Goal: Find specific page/section: Find specific page/section

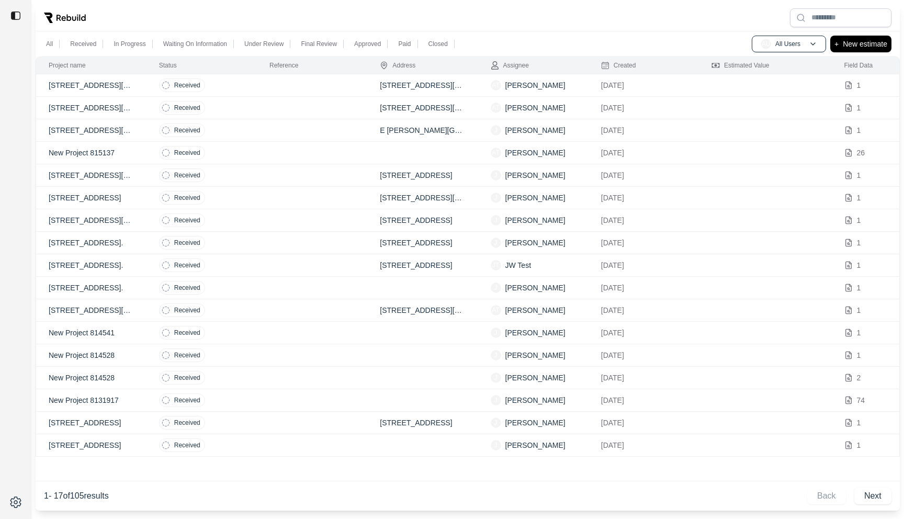
click at [289, 86] on td at bounding box center [312, 85] width 110 height 22
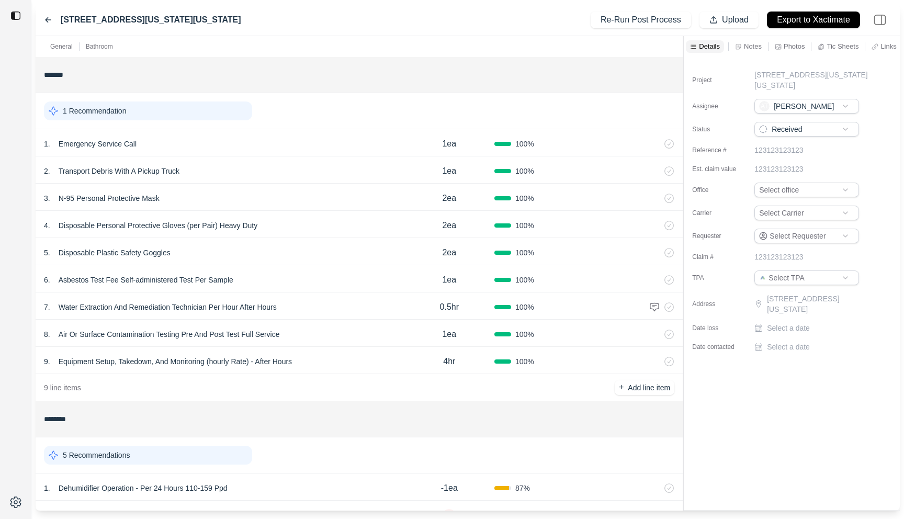
scroll to position [61, 0]
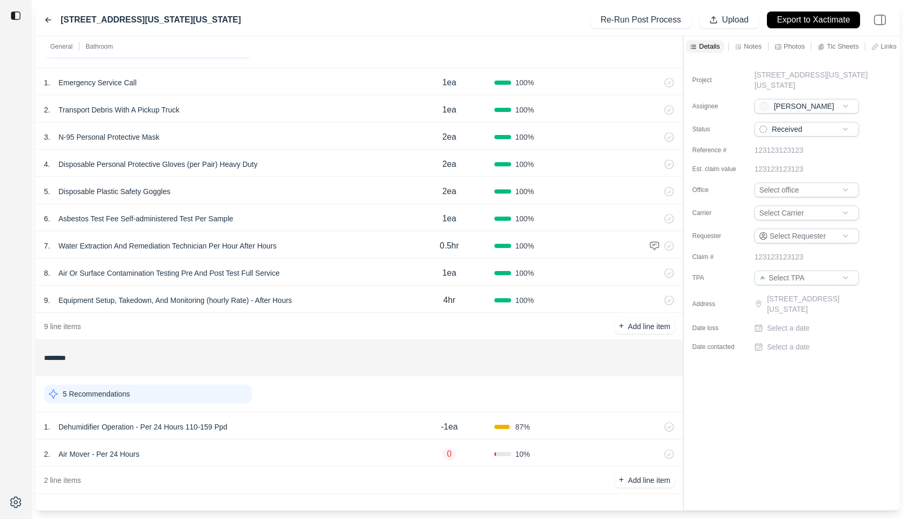
click at [286, 452] on div "2 . Air Mover - Per 24 Hours" at bounding box center [224, 454] width 360 height 15
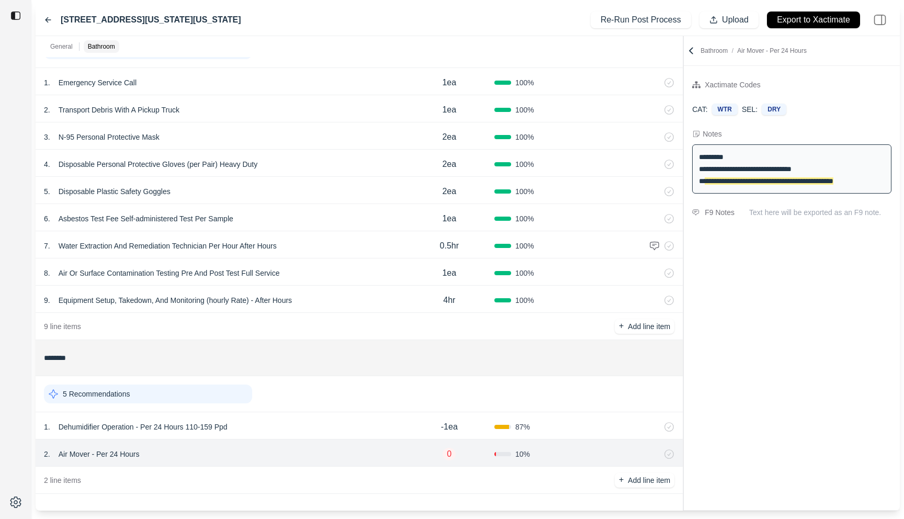
click at [296, 422] on div "1 . Dehumidifier Operation - Per 24 Hours 110-159 Ppd" at bounding box center [224, 427] width 360 height 15
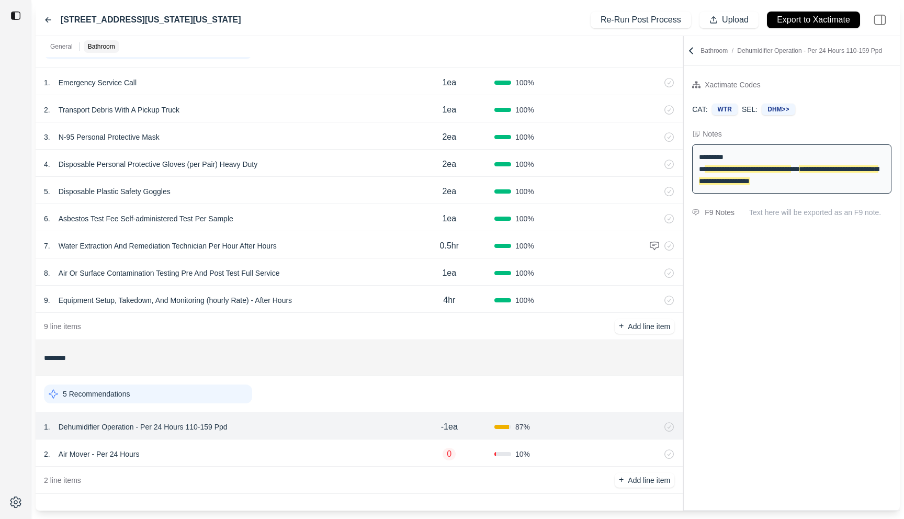
scroll to position [0, 0]
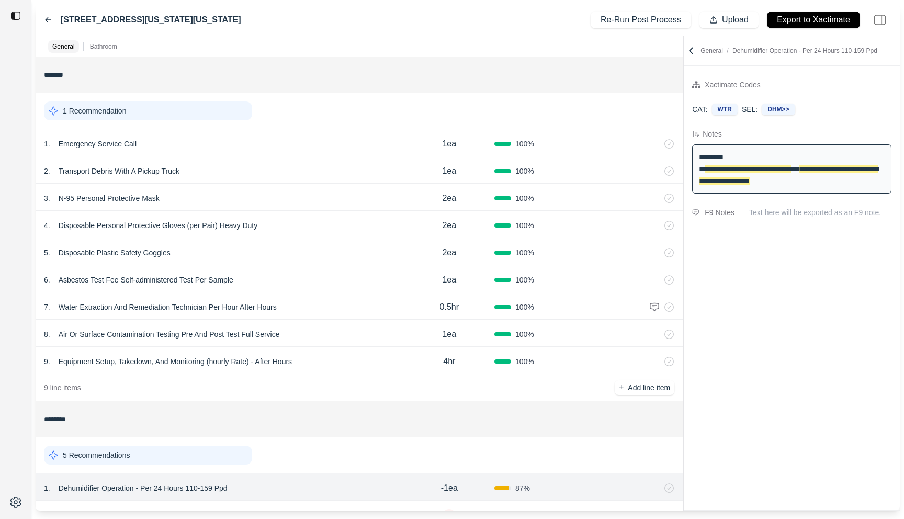
click at [49, 19] on icon at bounding box center [48, 20] width 8 height 8
